Goal: Find specific page/section: Find specific page/section

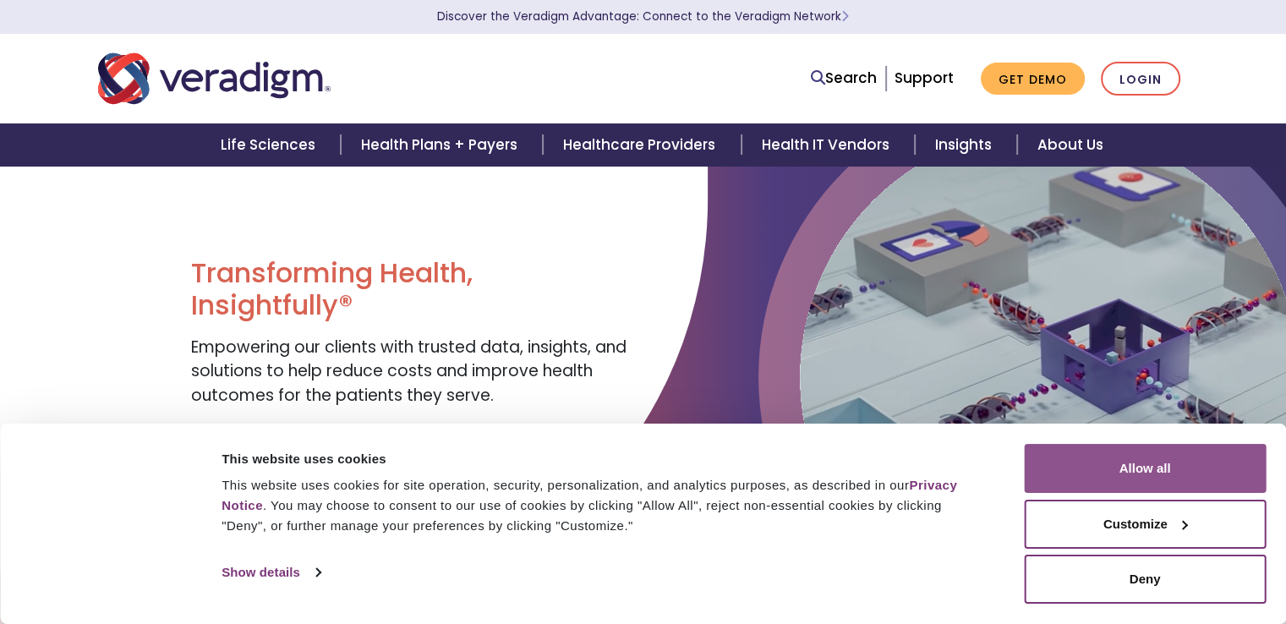
click at [1095, 476] on button "Allow all" at bounding box center [1145, 468] width 242 height 49
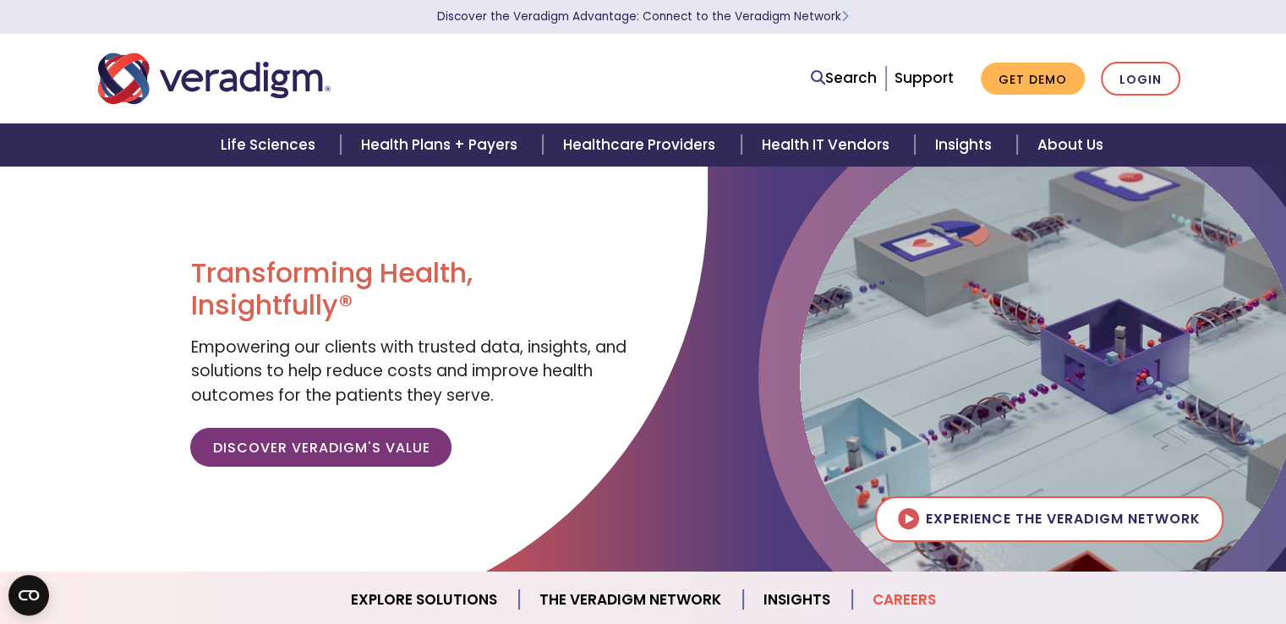
click at [897, 598] on link "Careers" at bounding box center [904, 599] width 104 height 43
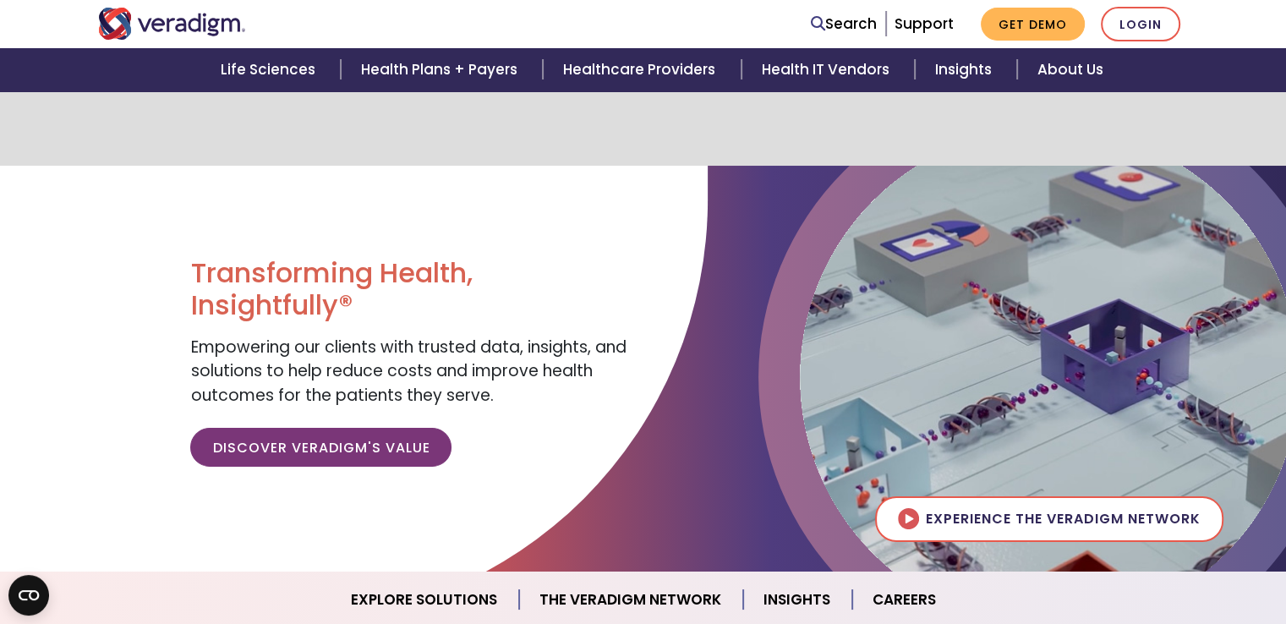
scroll to position [1558, 0]
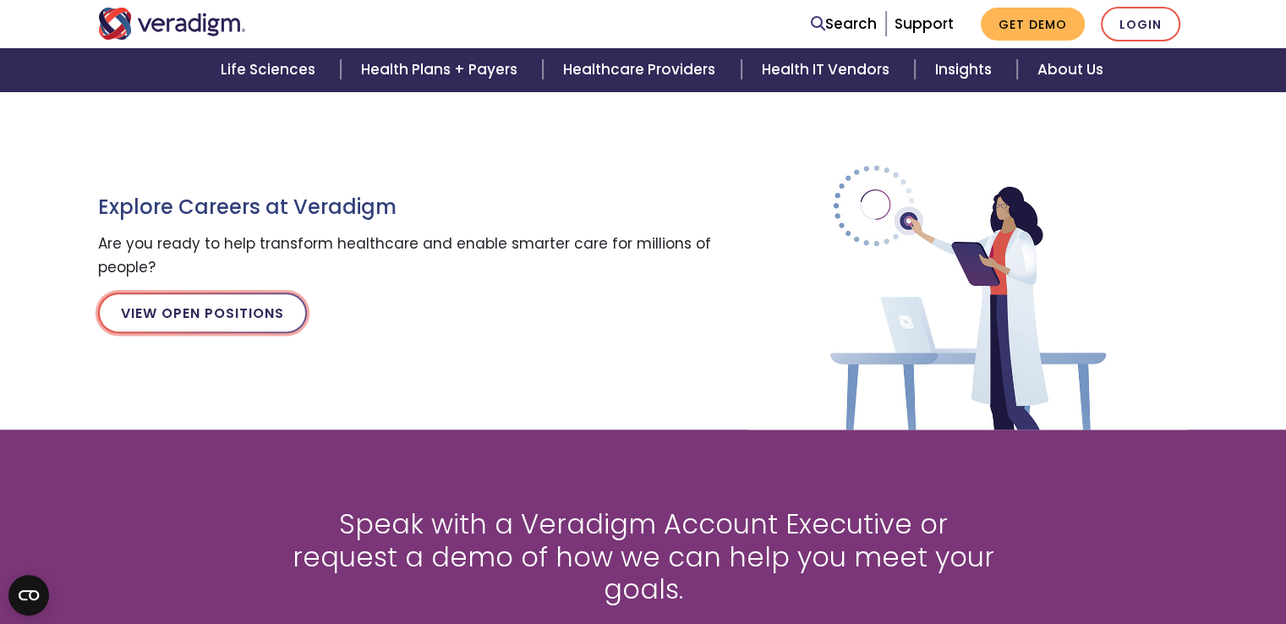
click at [259, 311] on link "View Open Positions" at bounding box center [202, 312] width 209 height 41
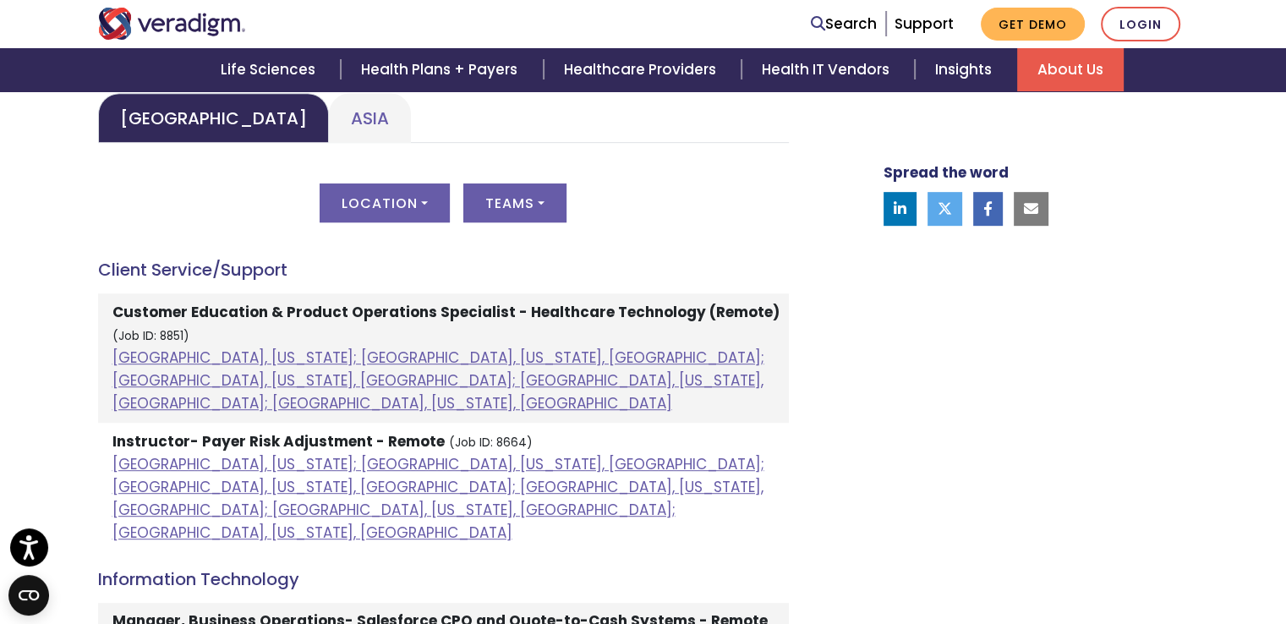
scroll to position [423, 0]
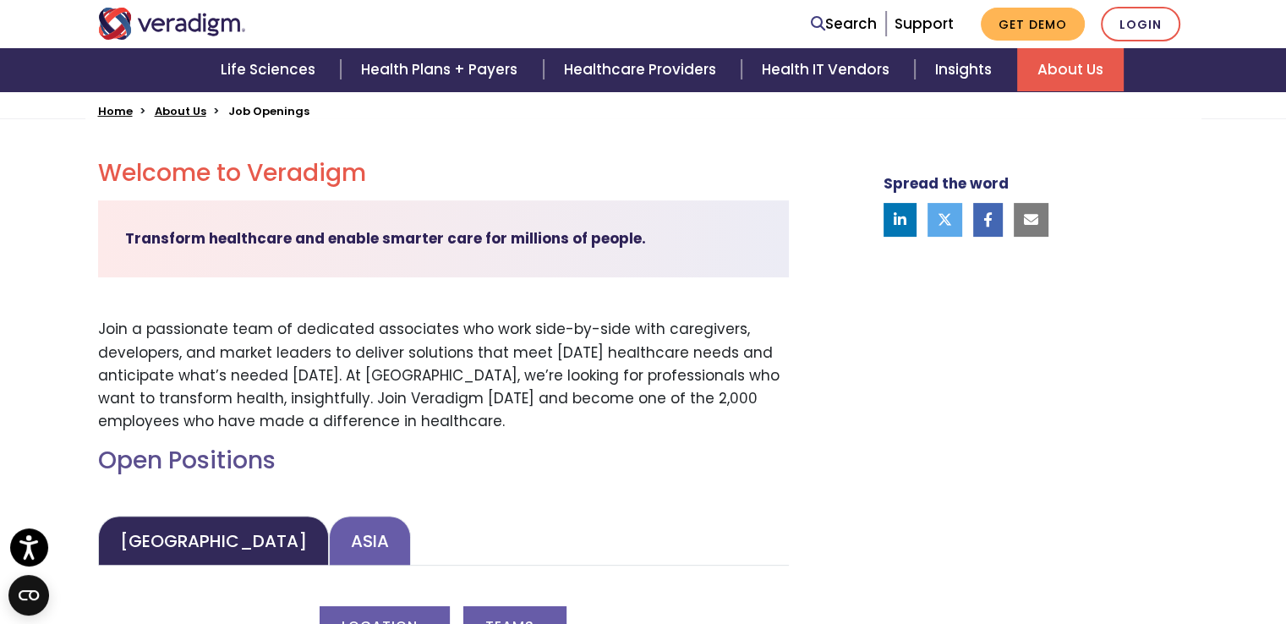
click at [329, 538] on link "Asia" at bounding box center [370, 541] width 82 height 50
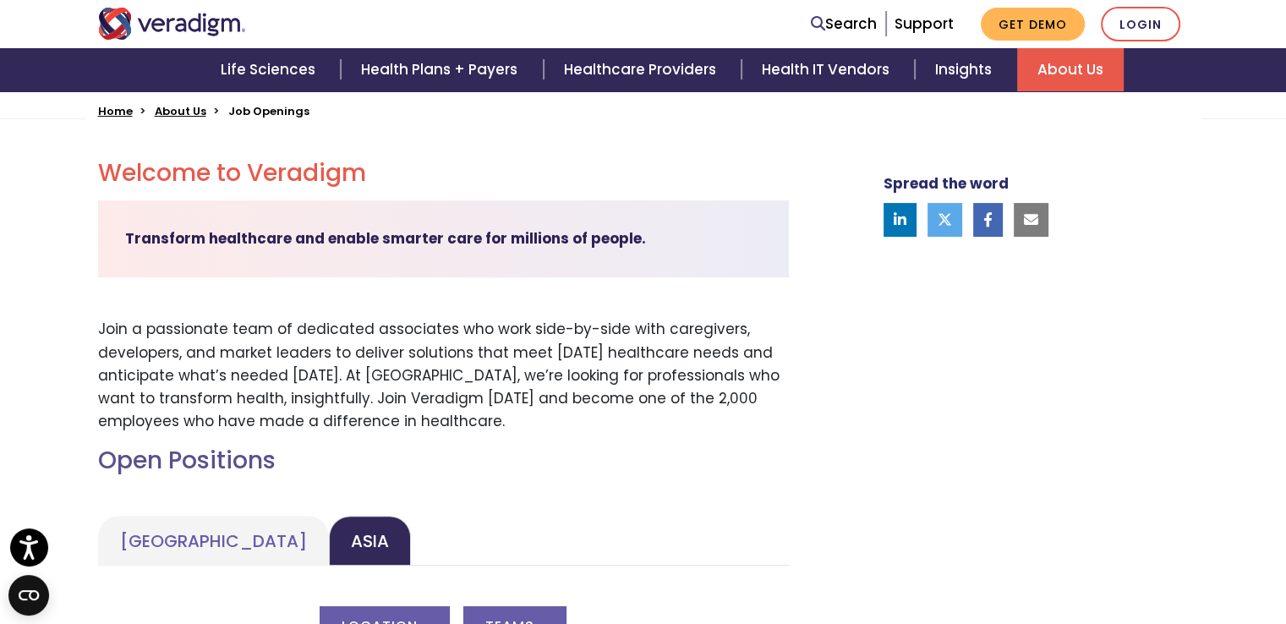
scroll to position [845, 0]
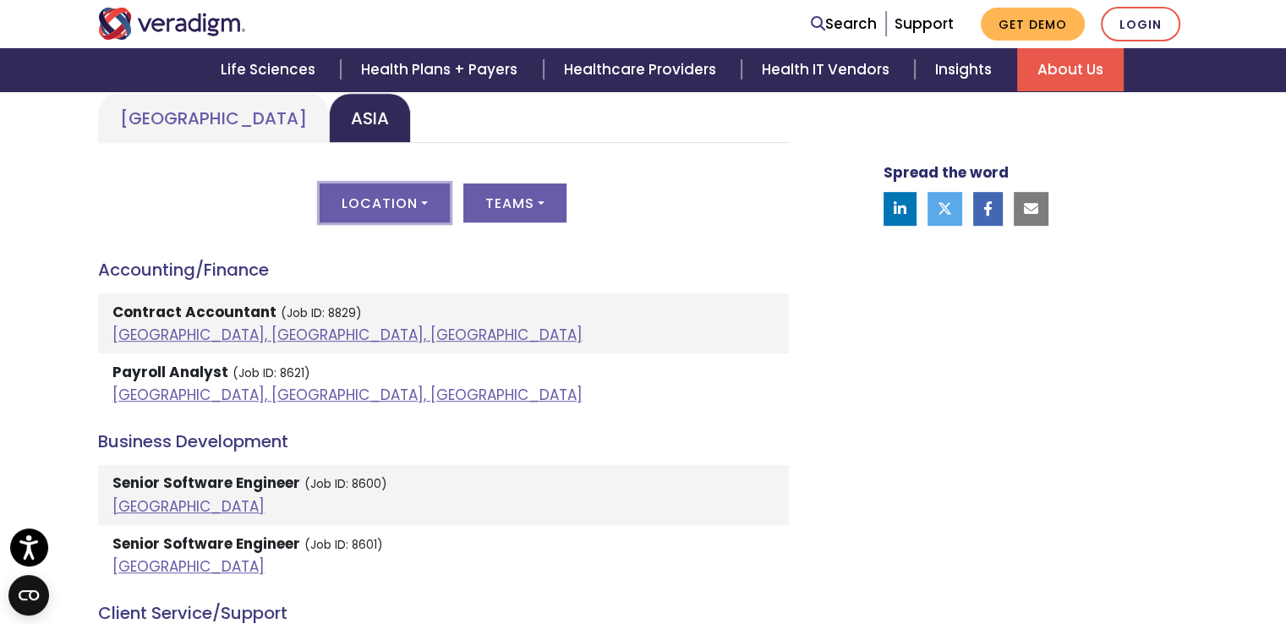
click at [371, 196] on button "Location" at bounding box center [385, 202] width 130 height 39
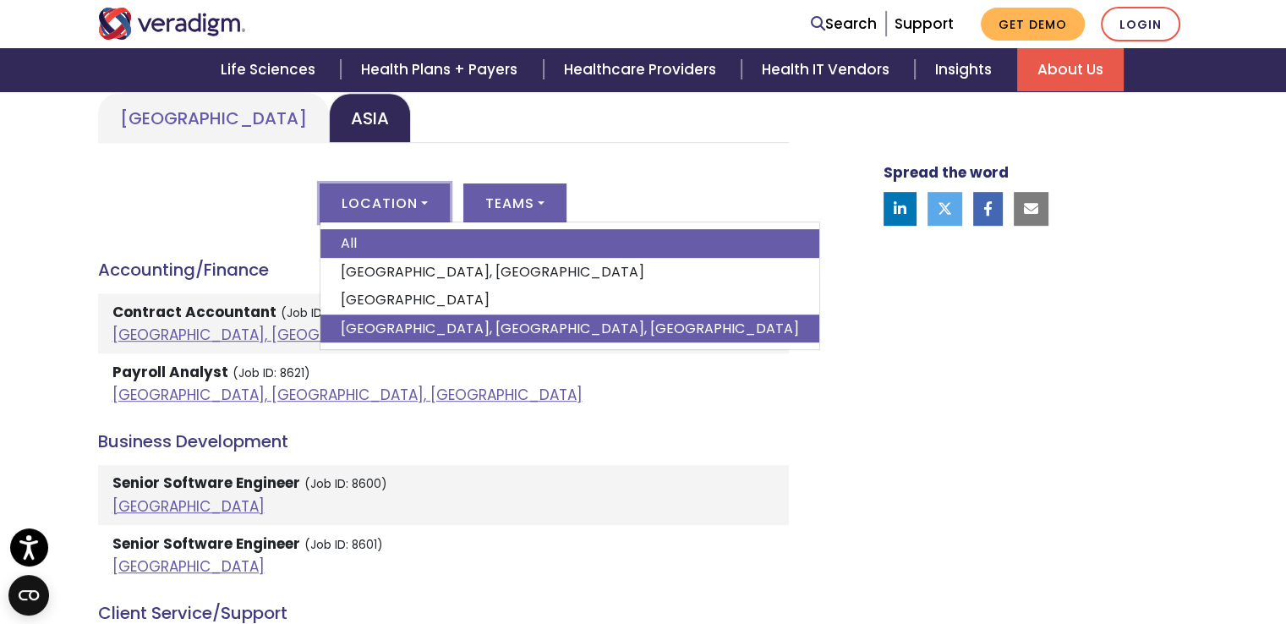
click at [414, 325] on link "[GEOGRAPHIC_DATA], [GEOGRAPHIC_DATA], [GEOGRAPHIC_DATA]" at bounding box center [569, 328] width 499 height 29
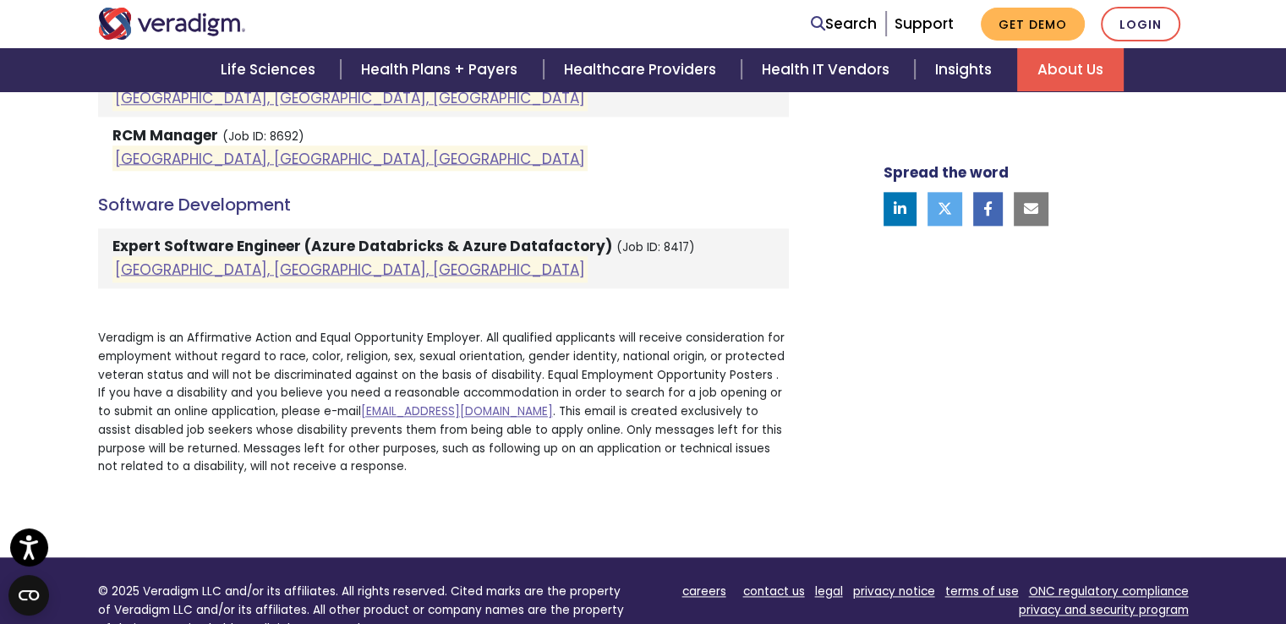
scroll to position [2024, 0]
